Goal: Information Seeking & Learning: Learn about a topic

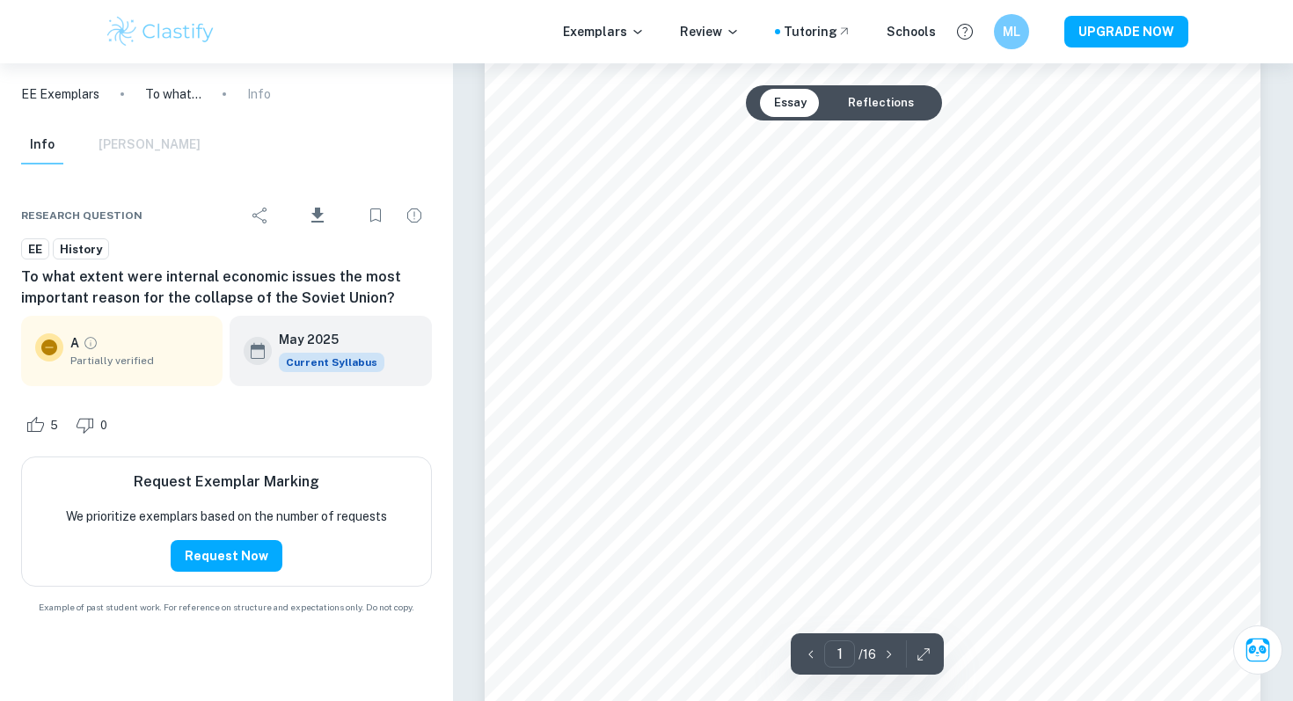
scroll to position [52, 0]
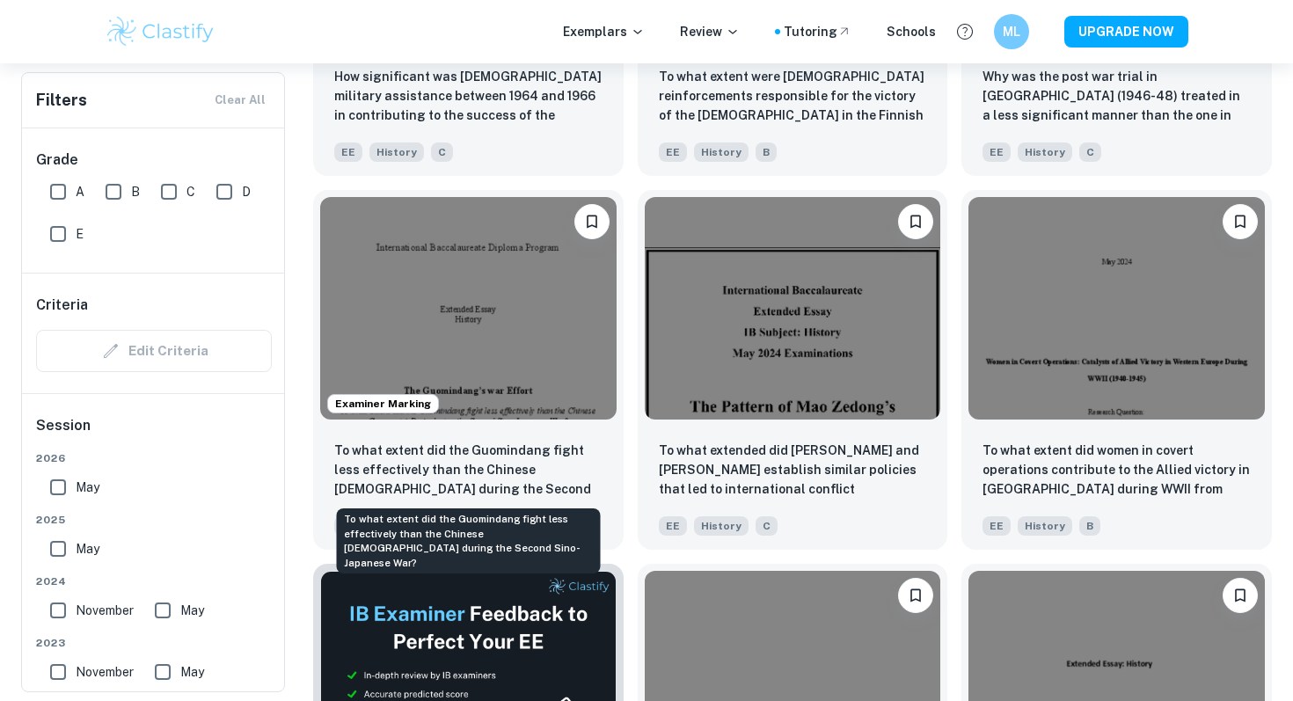
scroll to position [2304, 0]
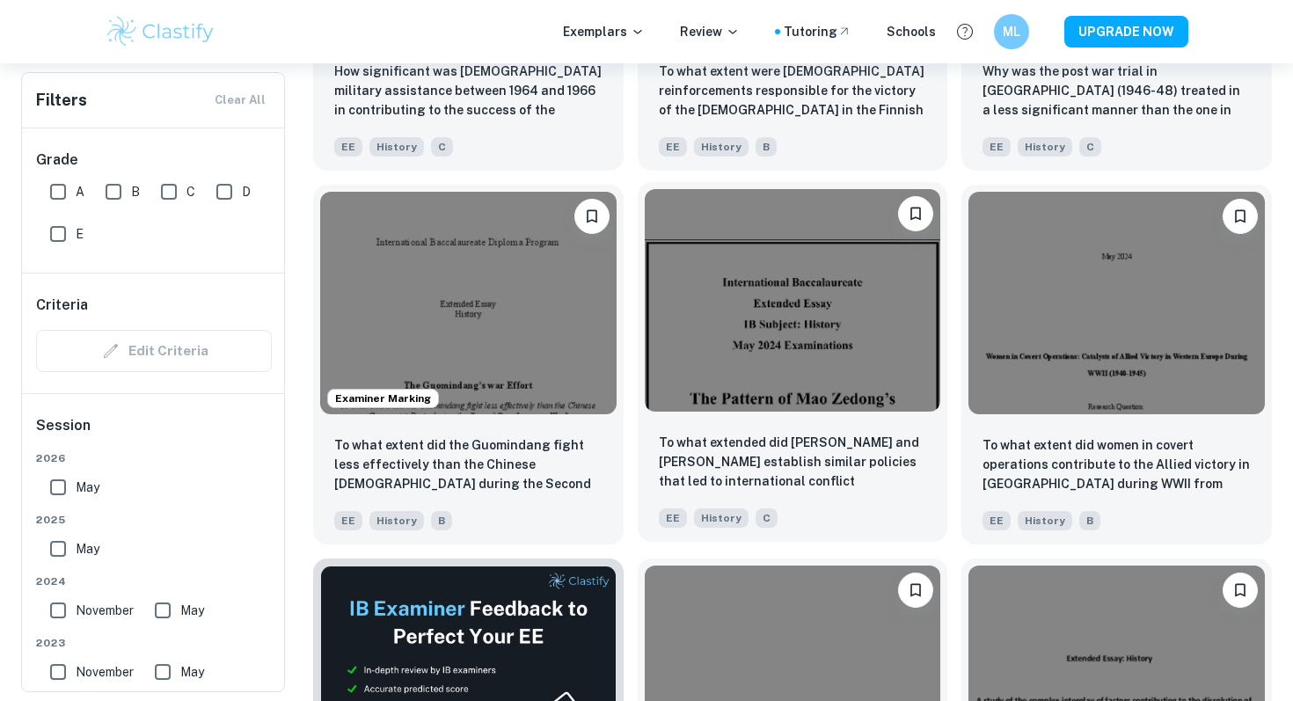
click at [713, 295] on img at bounding box center [793, 300] width 296 height 222
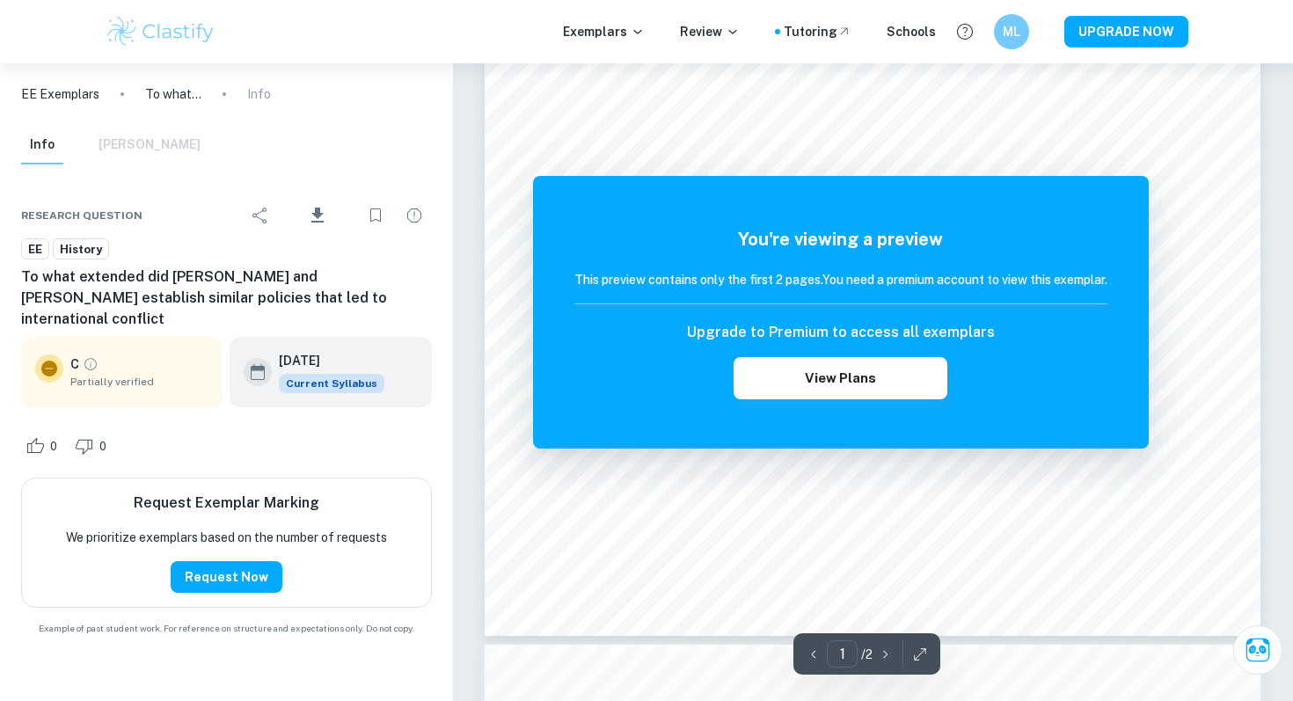
scroll to position [639, 0]
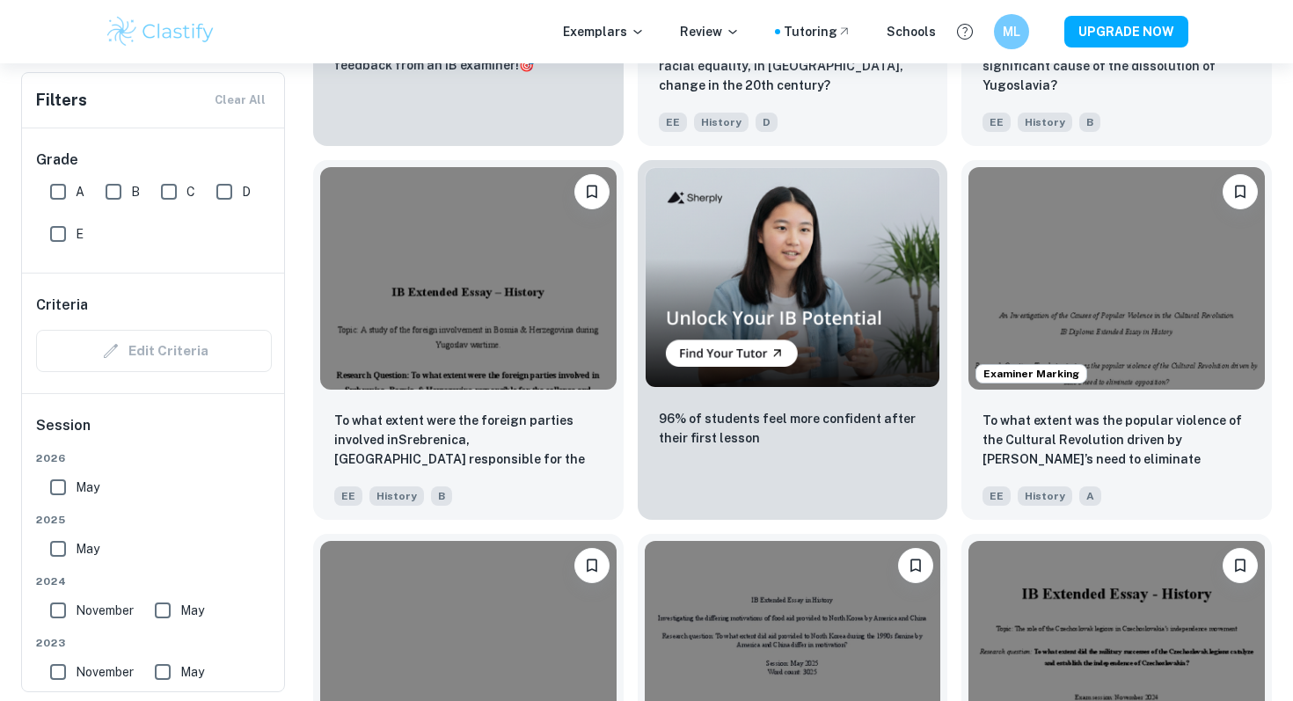
scroll to position [3080, 0]
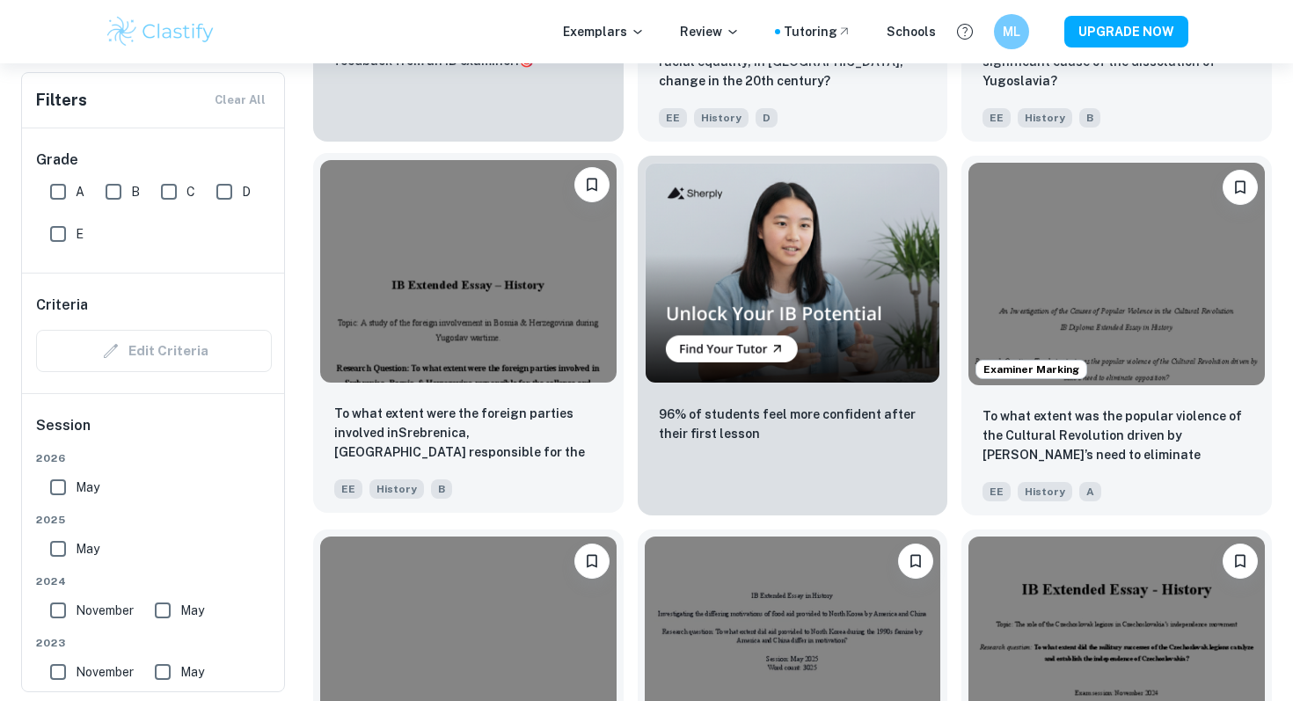
click at [500, 330] on img at bounding box center [468, 271] width 296 height 222
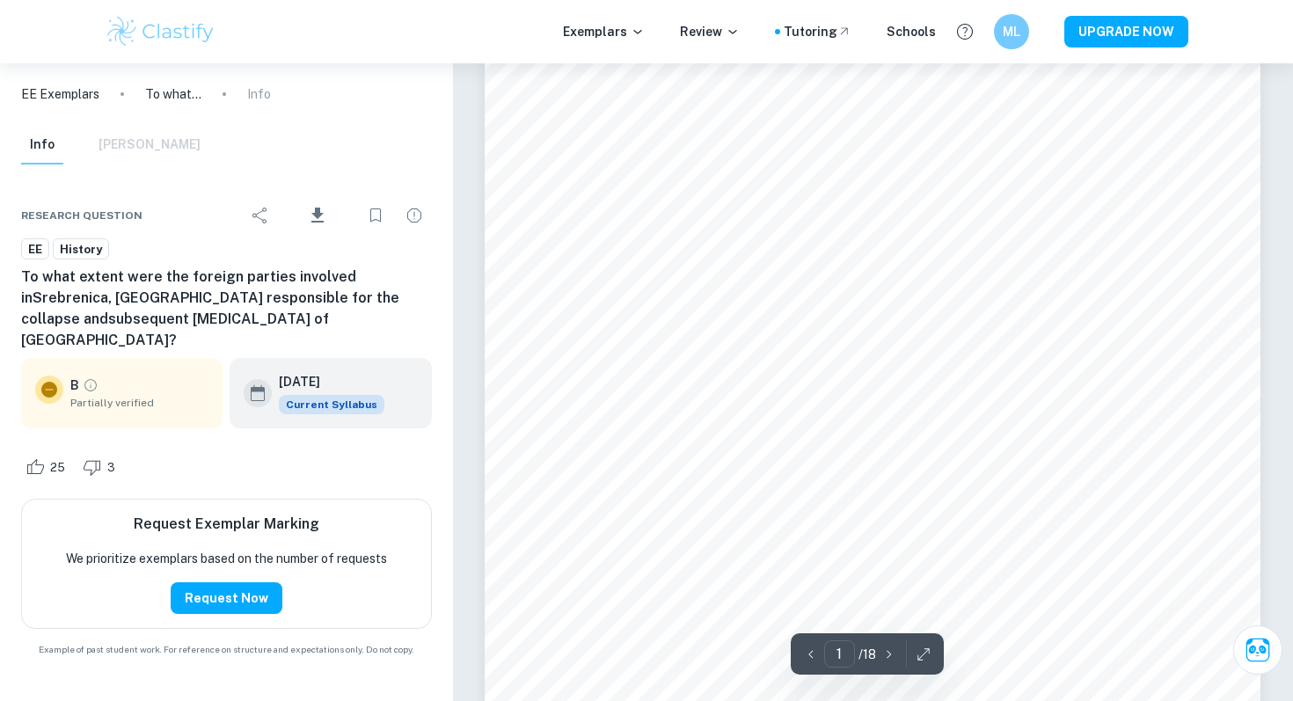
scroll to position [217, 0]
